Goal: Transaction & Acquisition: Purchase product/service

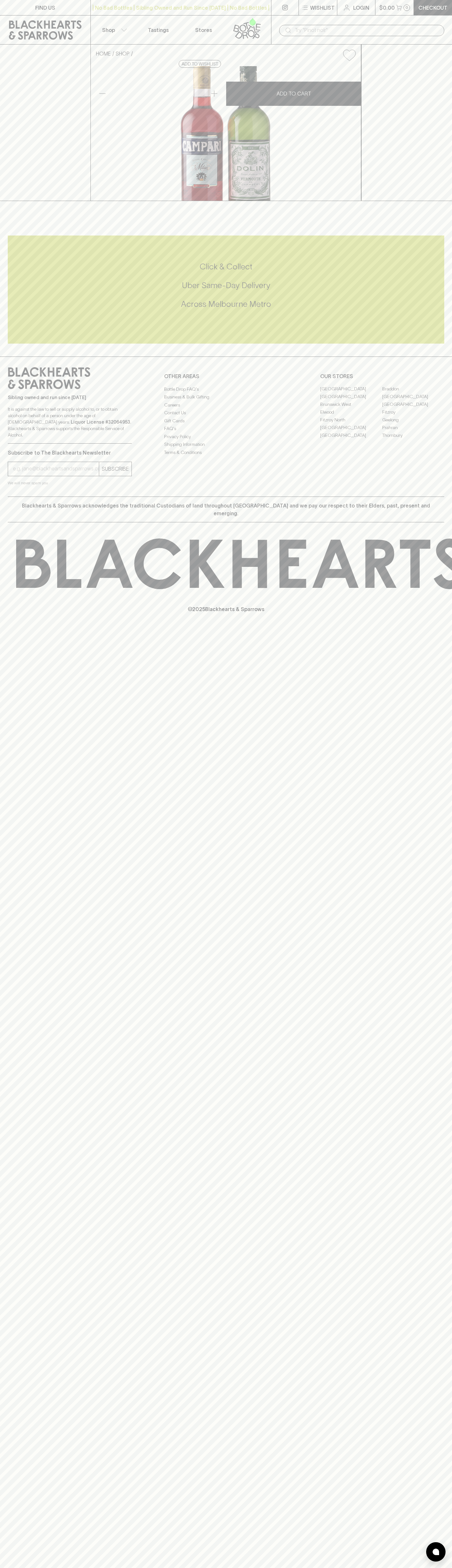
click at [438, 79] on div "HOME SHOP Old Pal Cocktail Pack $80.00 Add to wishlist No Further Discounts 1 A…" at bounding box center [226, 123] width 452 height 157
click at [430, 1568] on html "FIND US | No Bad Bottles | Sibling Owned and Run Since 2006 | No Bad Bottles | …" at bounding box center [226, 784] width 452 height 1568
click at [16, 201] on div "HOME SHOP Old Pal Cocktail Pack $80.00 Add to wishlist No Further Discounts 1 A…" at bounding box center [226, 123] width 452 height 157
